Goal: Find specific page/section: Find specific page/section

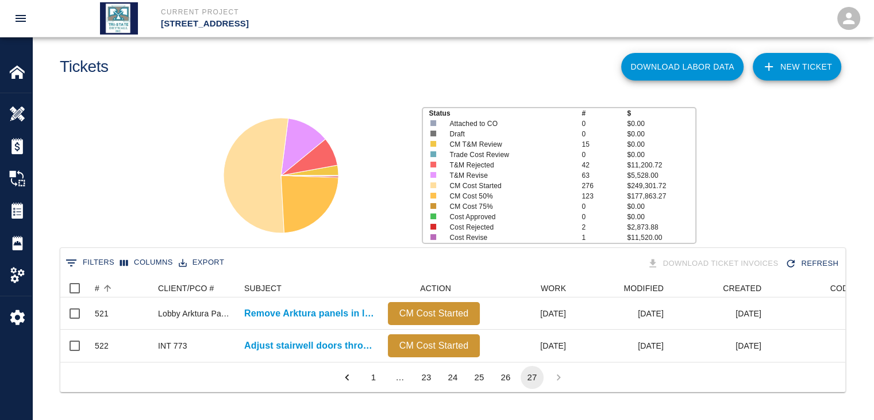
scroll to position [83, 777]
click at [12, 135] on div "Estimates" at bounding box center [16, 146] width 32 height 32
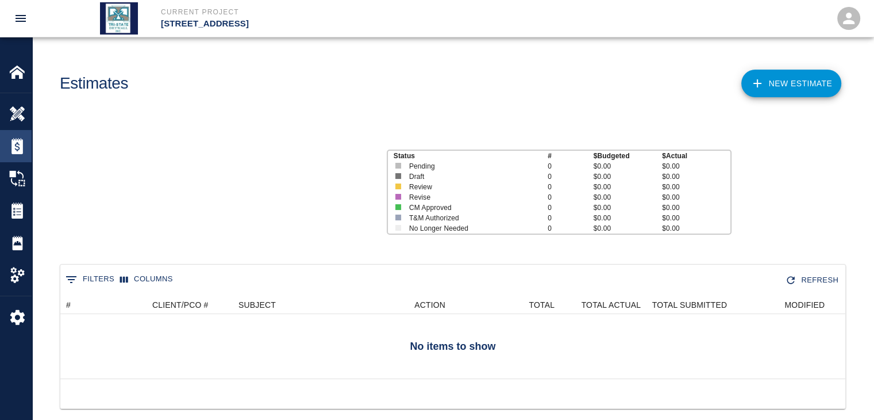
scroll to position [83, 777]
click at [22, 203] on img at bounding box center [17, 210] width 16 height 16
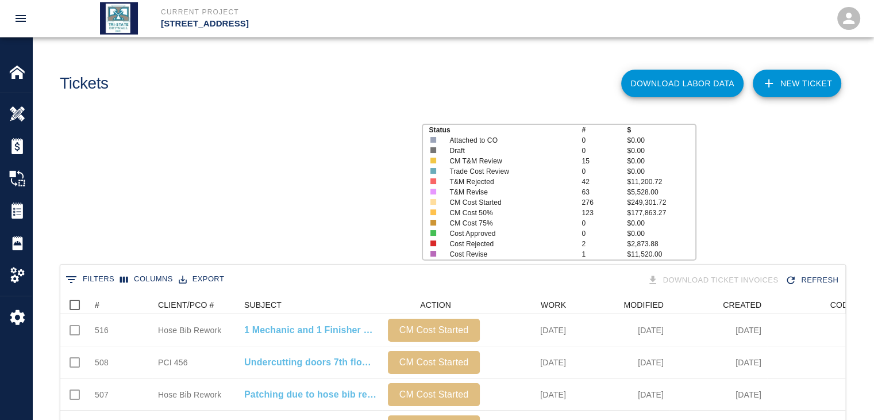
scroll to position [662, 777]
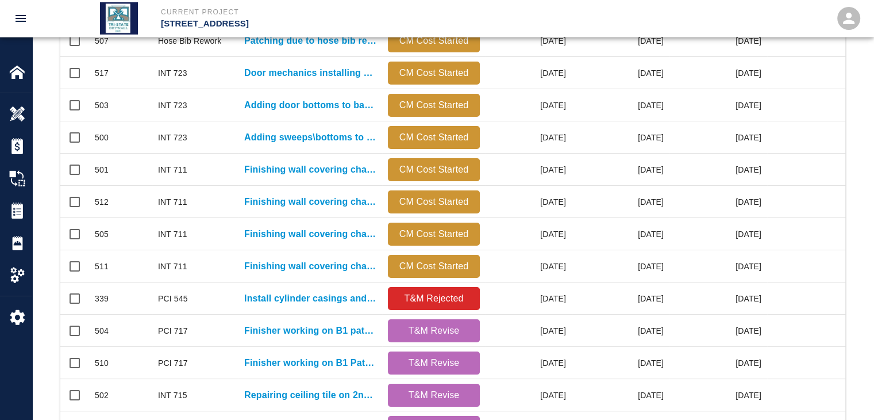
scroll to position [115, 0]
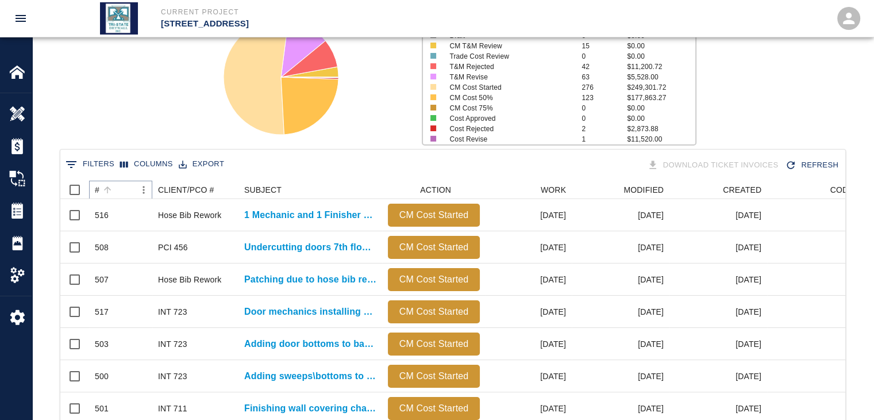
click at [99, 188] on button "Sort" at bounding box center [107, 190] width 16 height 16
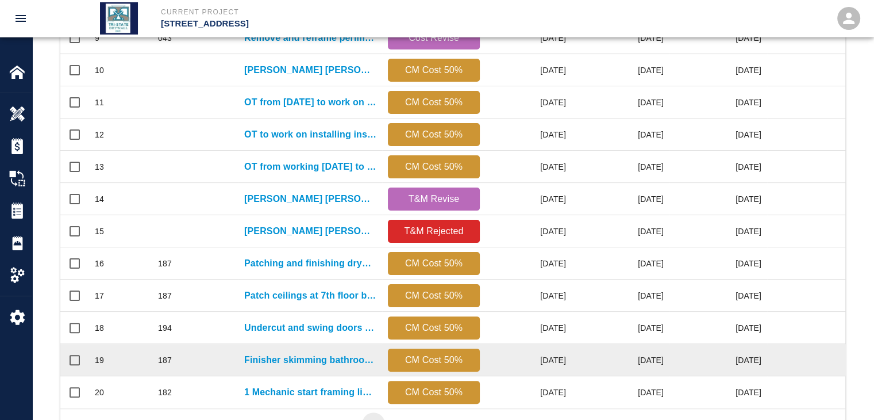
scroll to position [605, 0]
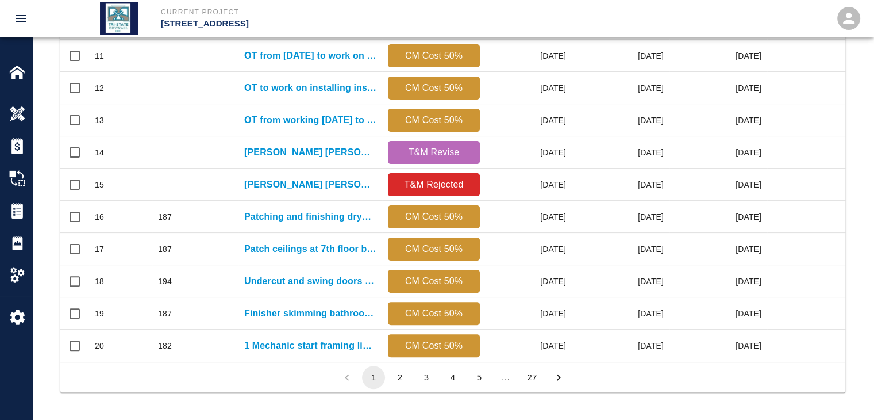
click at [532, 374] on button "27" at bounding box center [532, 377] width 23 height 23
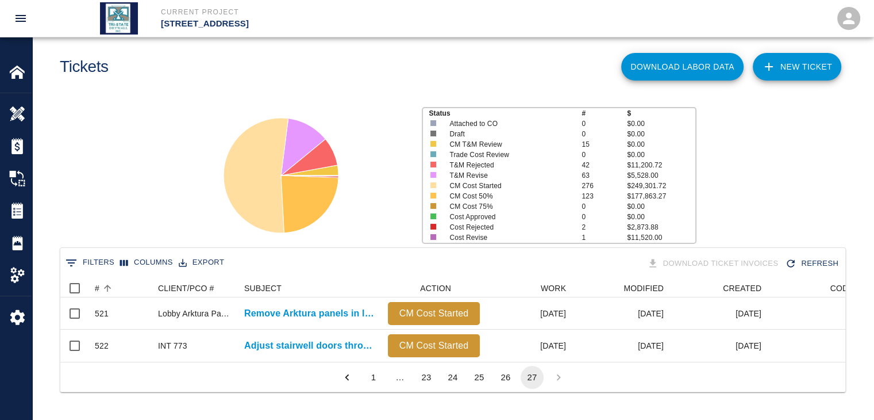
scroll to position [0, 0]
